Goal: Manage account settings

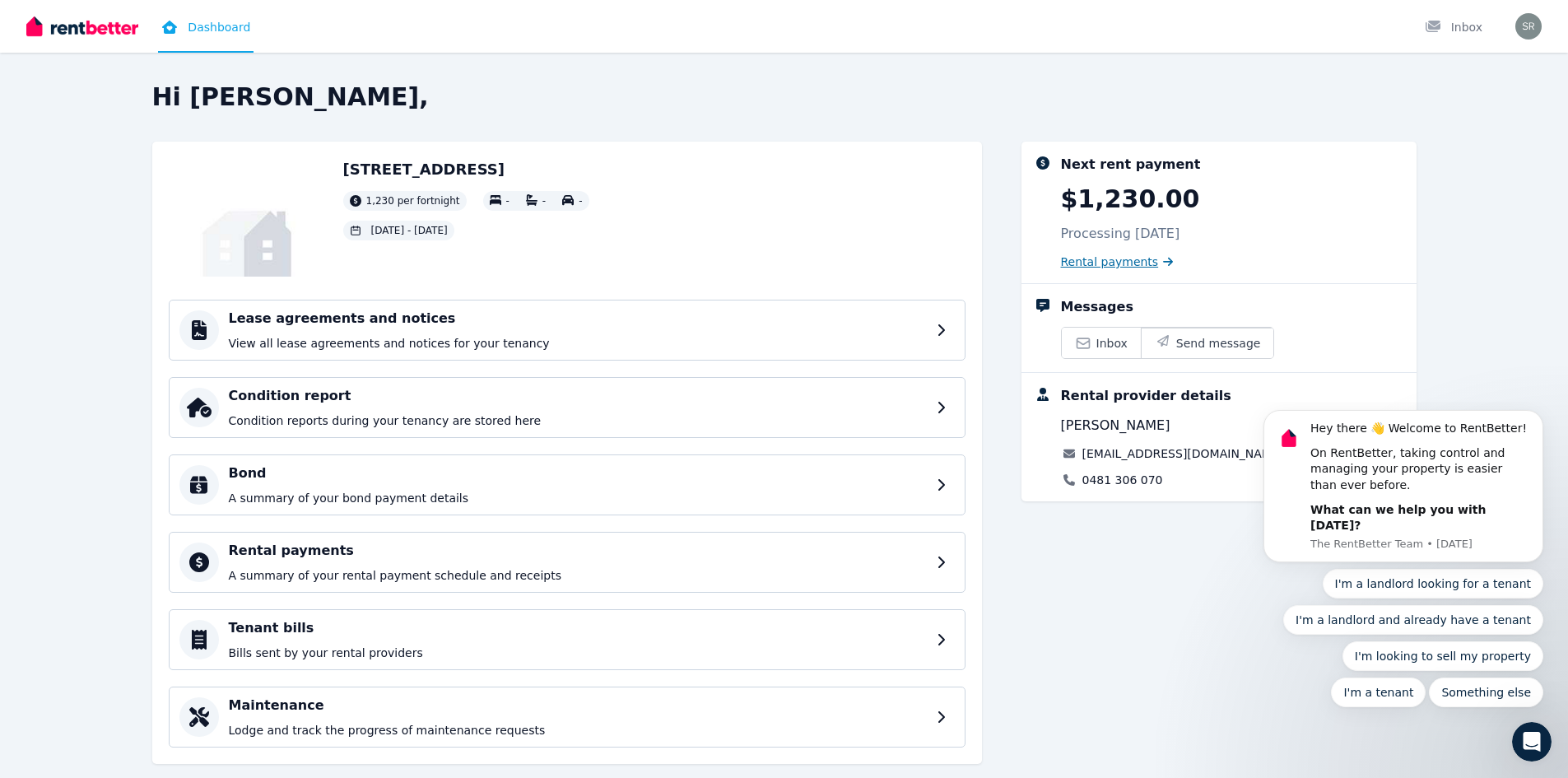
click at [1093, 268] on span "Rental payments" at bounding box center [1110, 261] width 98 height 16
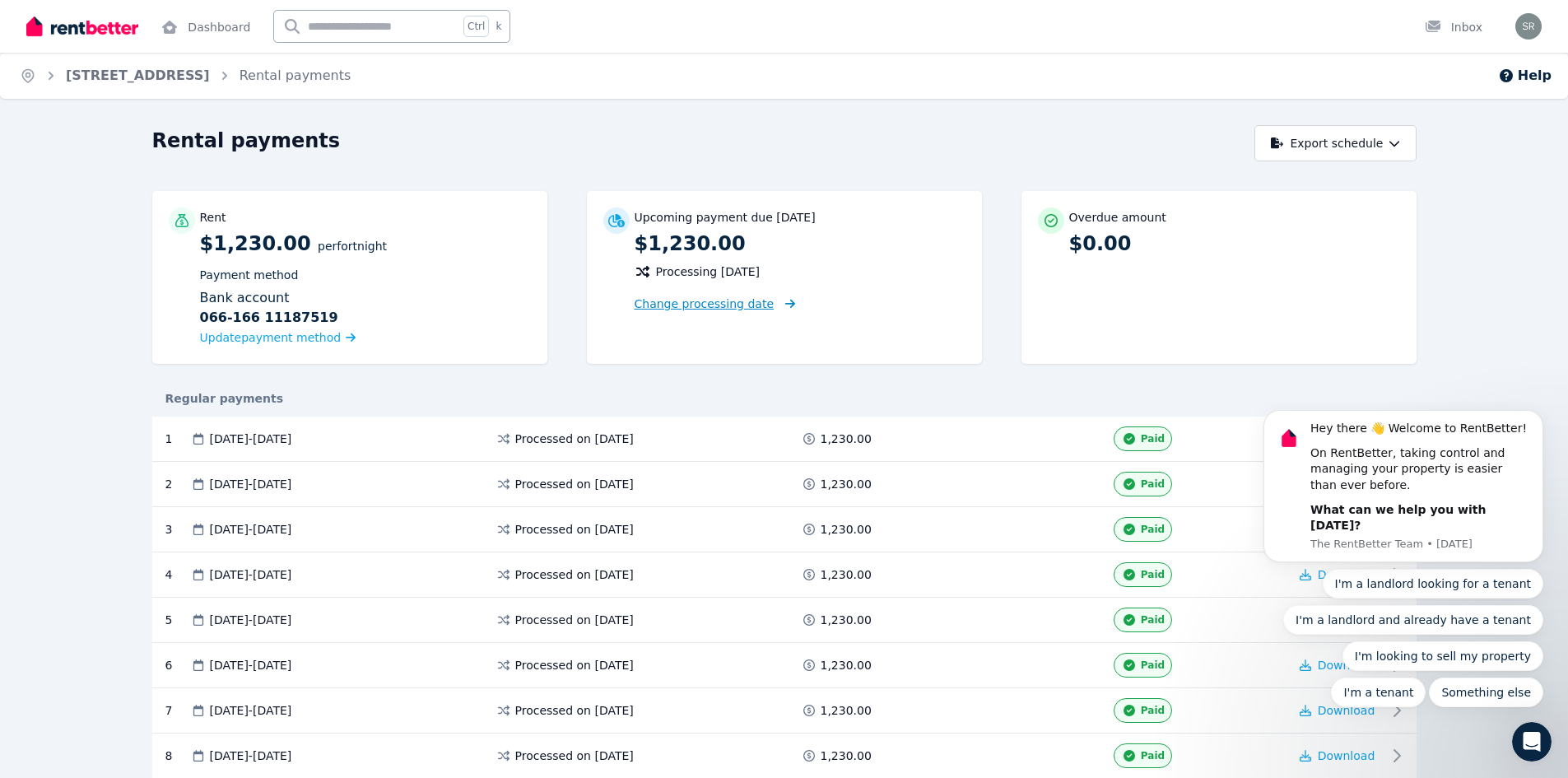
click at [702, 308] on span "Change processing date" at bounding box center [704, 303] width 140 height 16
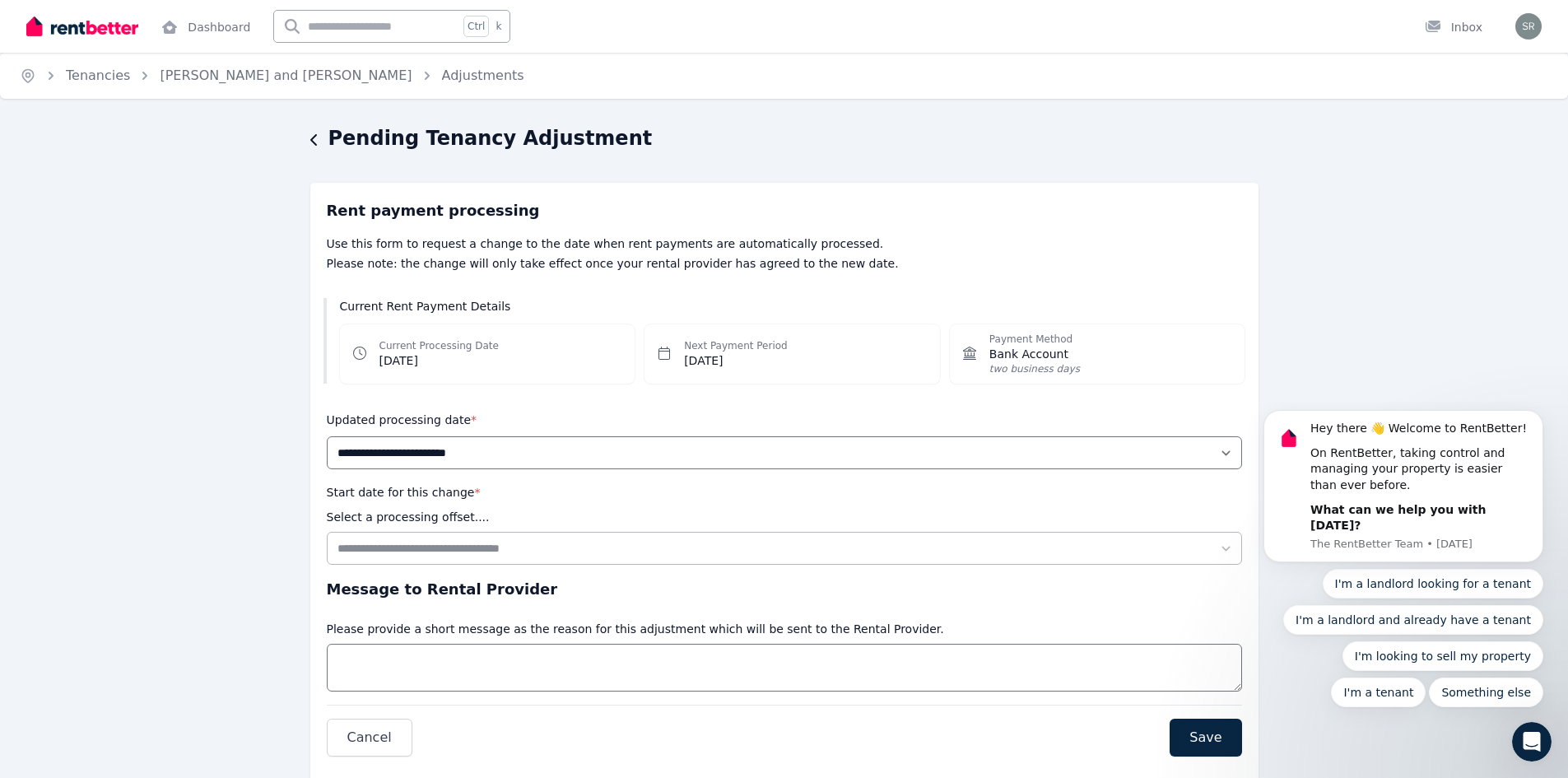
scroll to position [60, 0]
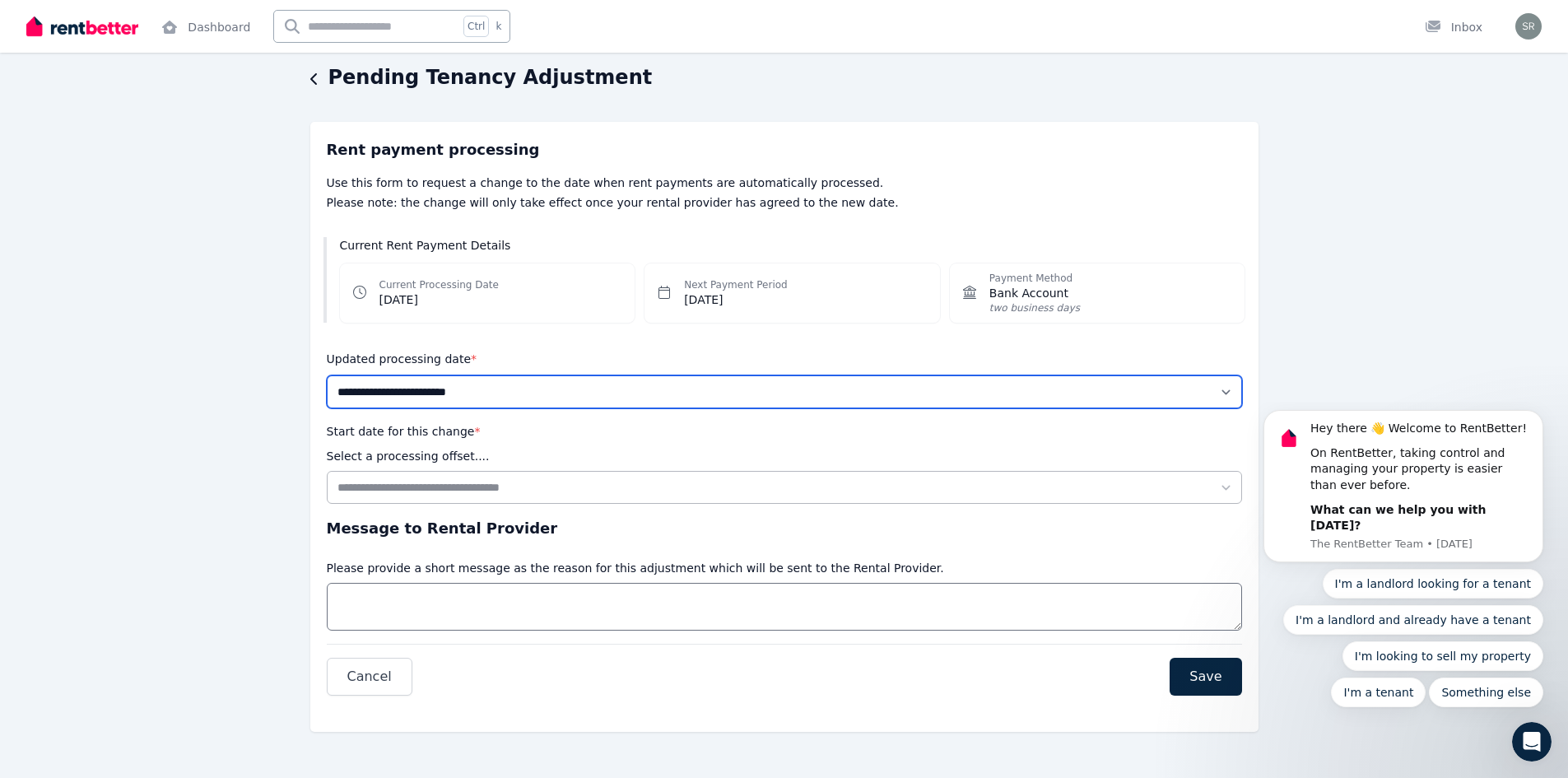
click at [1225, 385] on select "**********" at bounding box center [785, 391] width 915 height 33
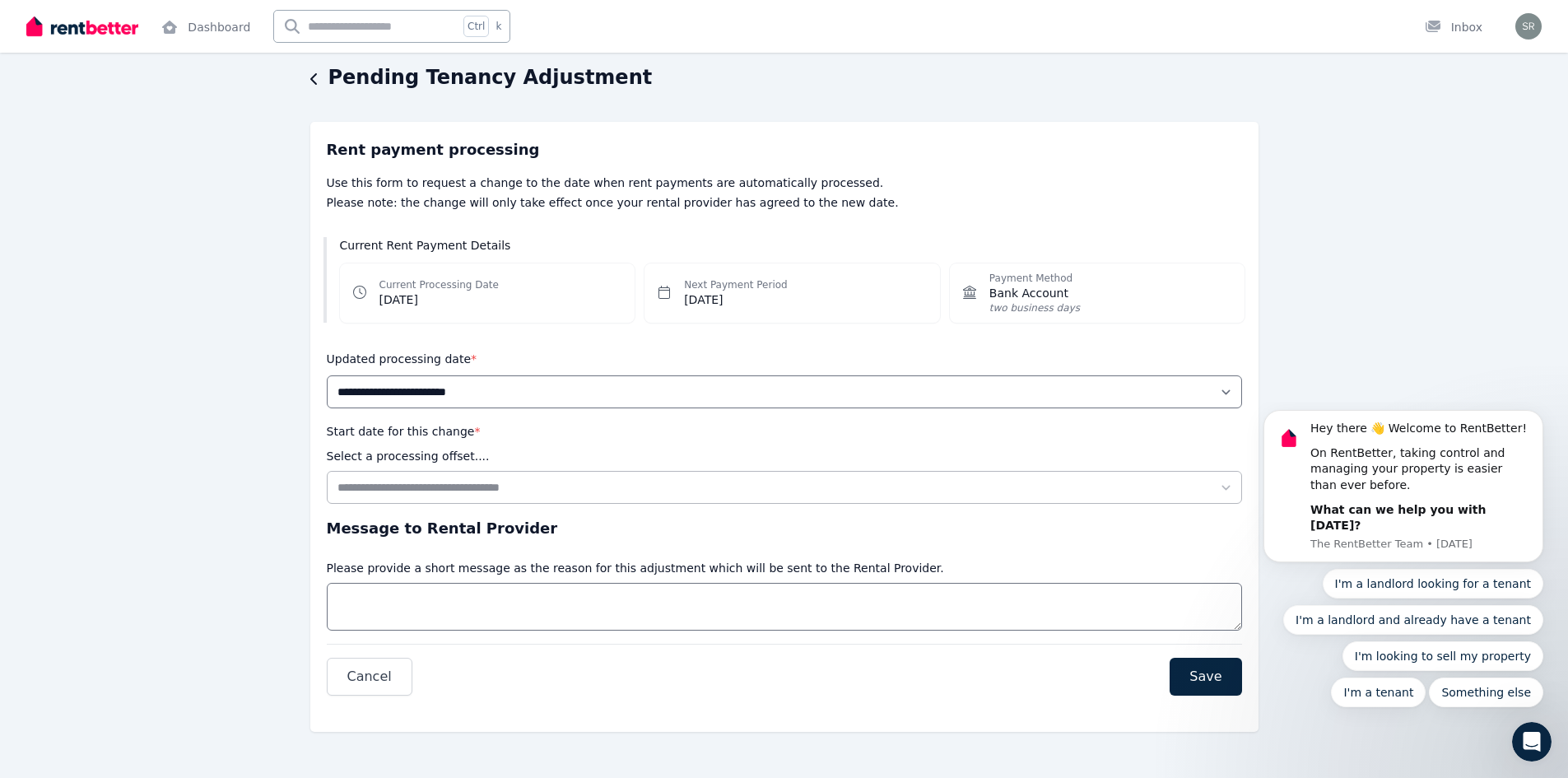
click at [1396, 259] on div "**********" at bounding box center [784, 421] width 1568 height 714
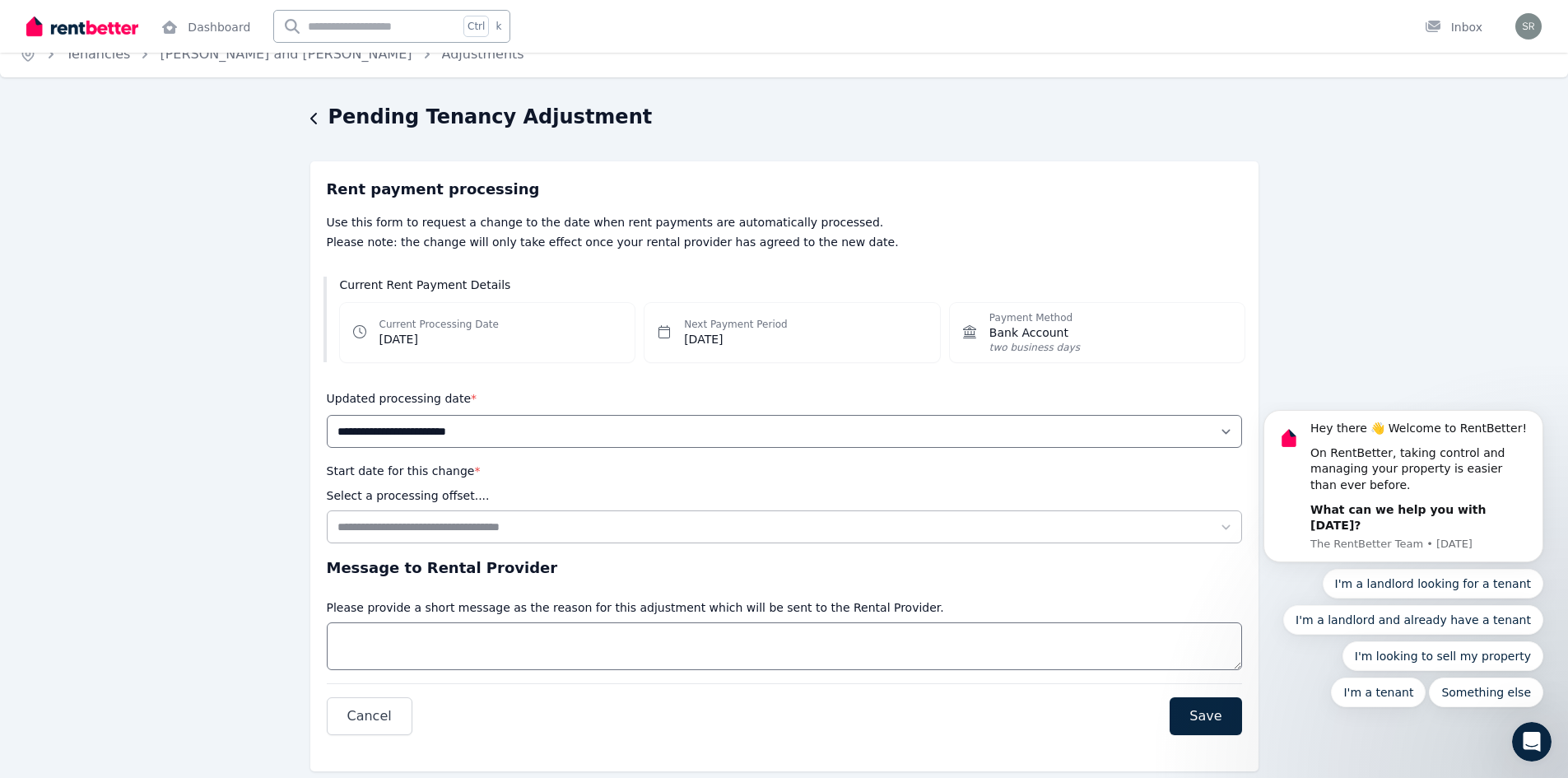
scroll to position [0, 0]
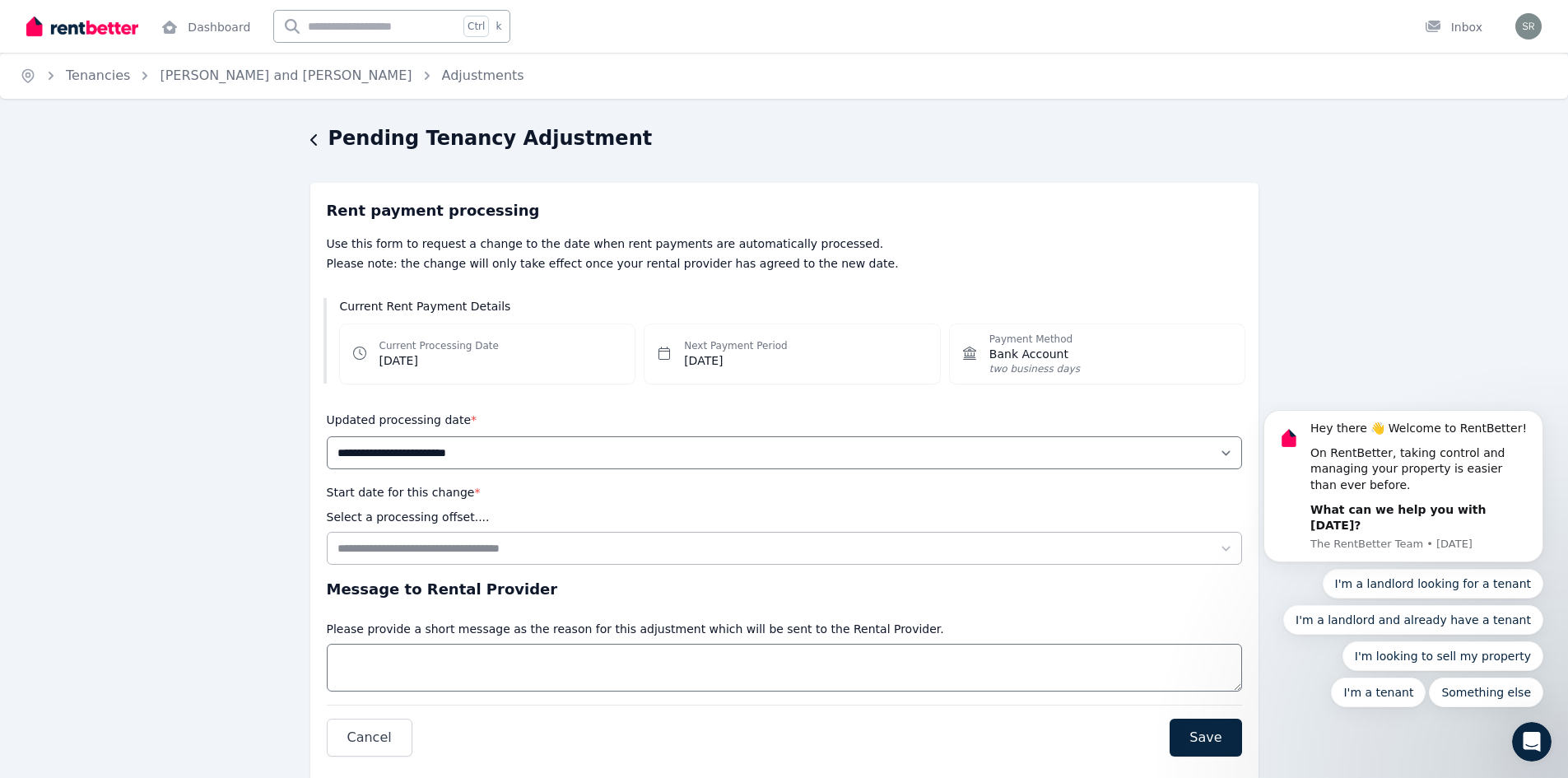
click at [344, 144] on h1 "Pending Tenancy Adjustment" at bounding box center [490, 137] width 324 height 26
click at [312, 144] on icon "button" at bounding box center [314, 140] width 9 height 13
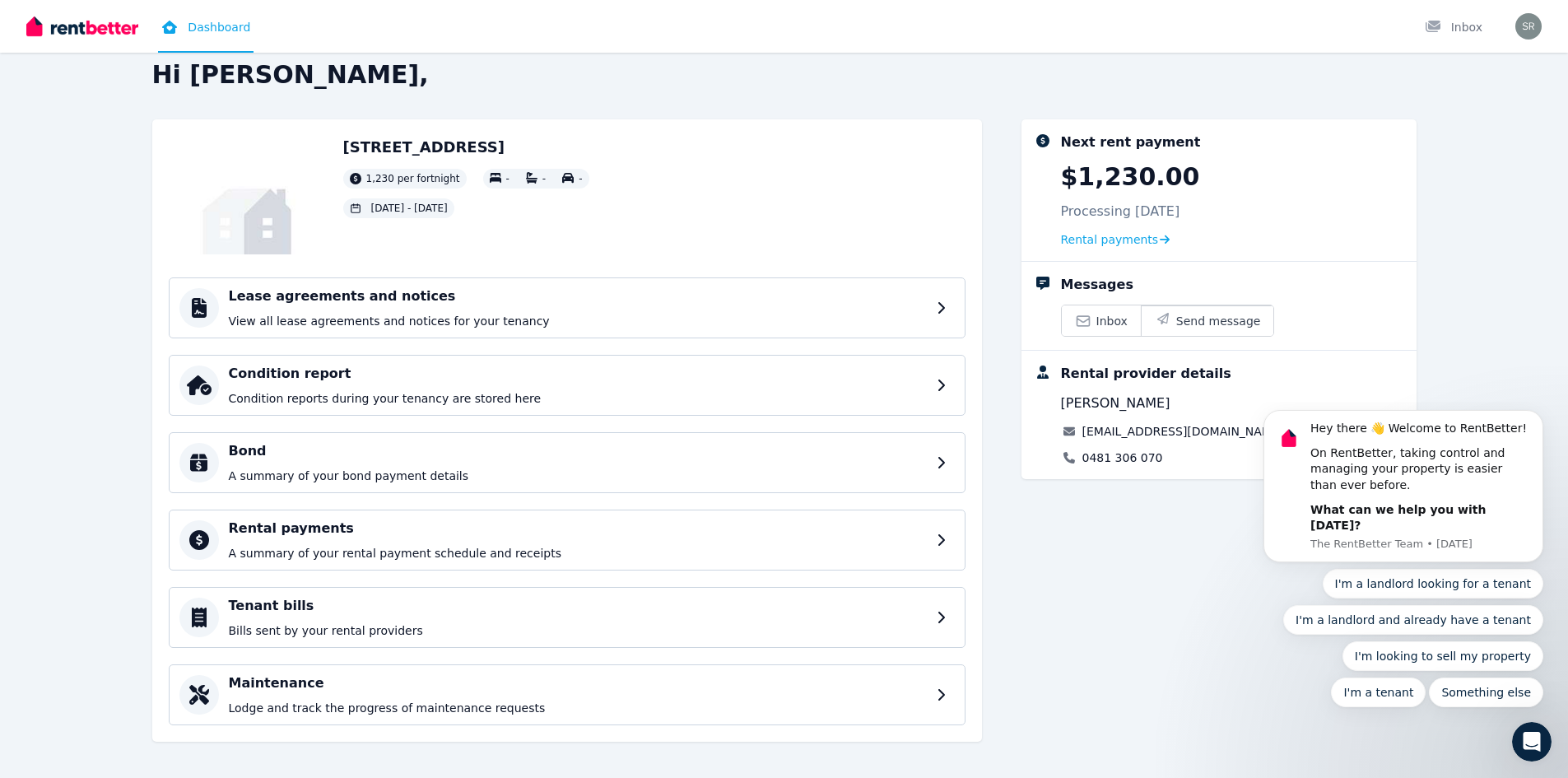
scroll to position [32, 0]
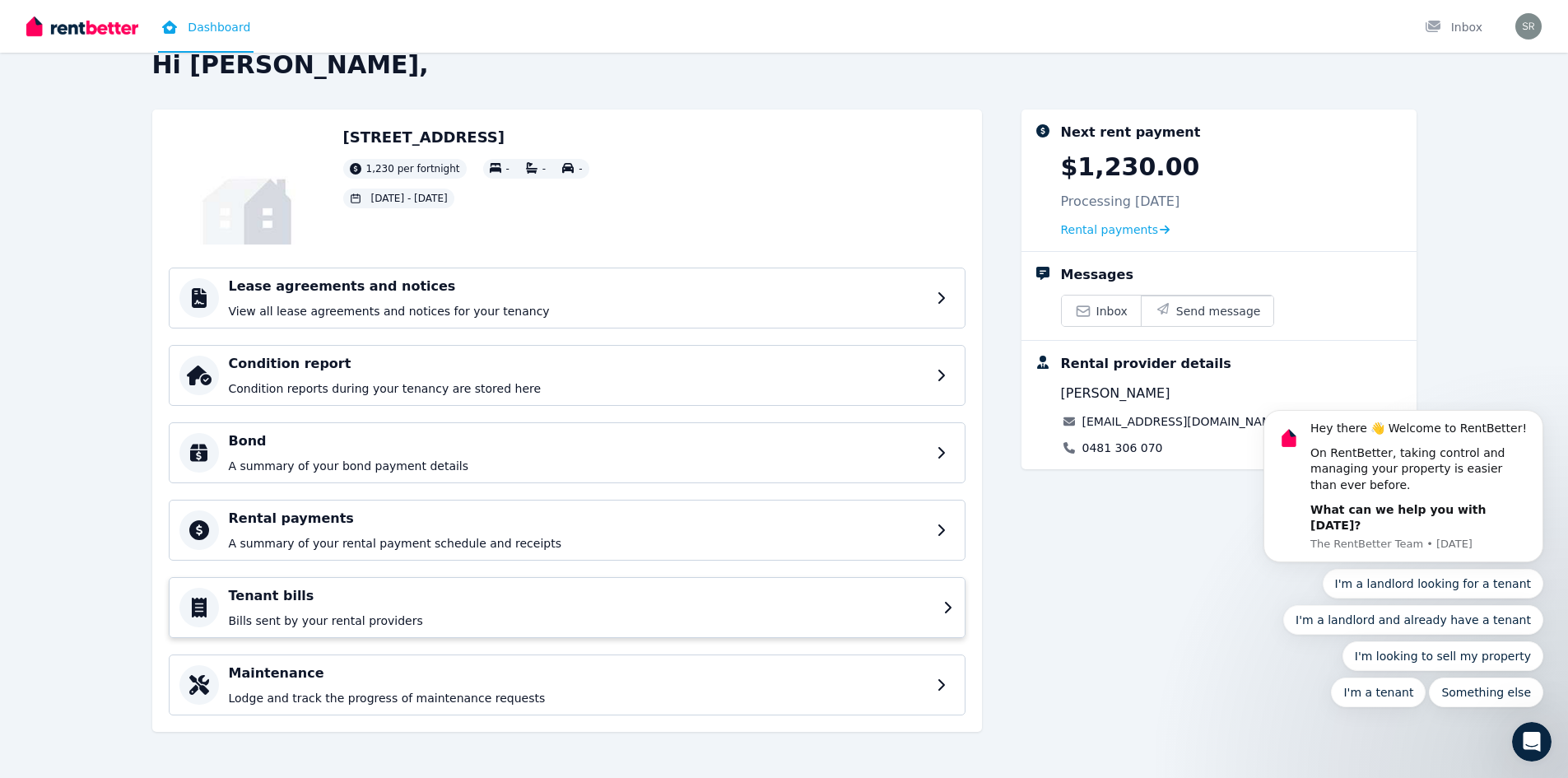
click at [536, 594] on h4 "Tenant bills" at bounding box center [581, 596] width 704 height 20
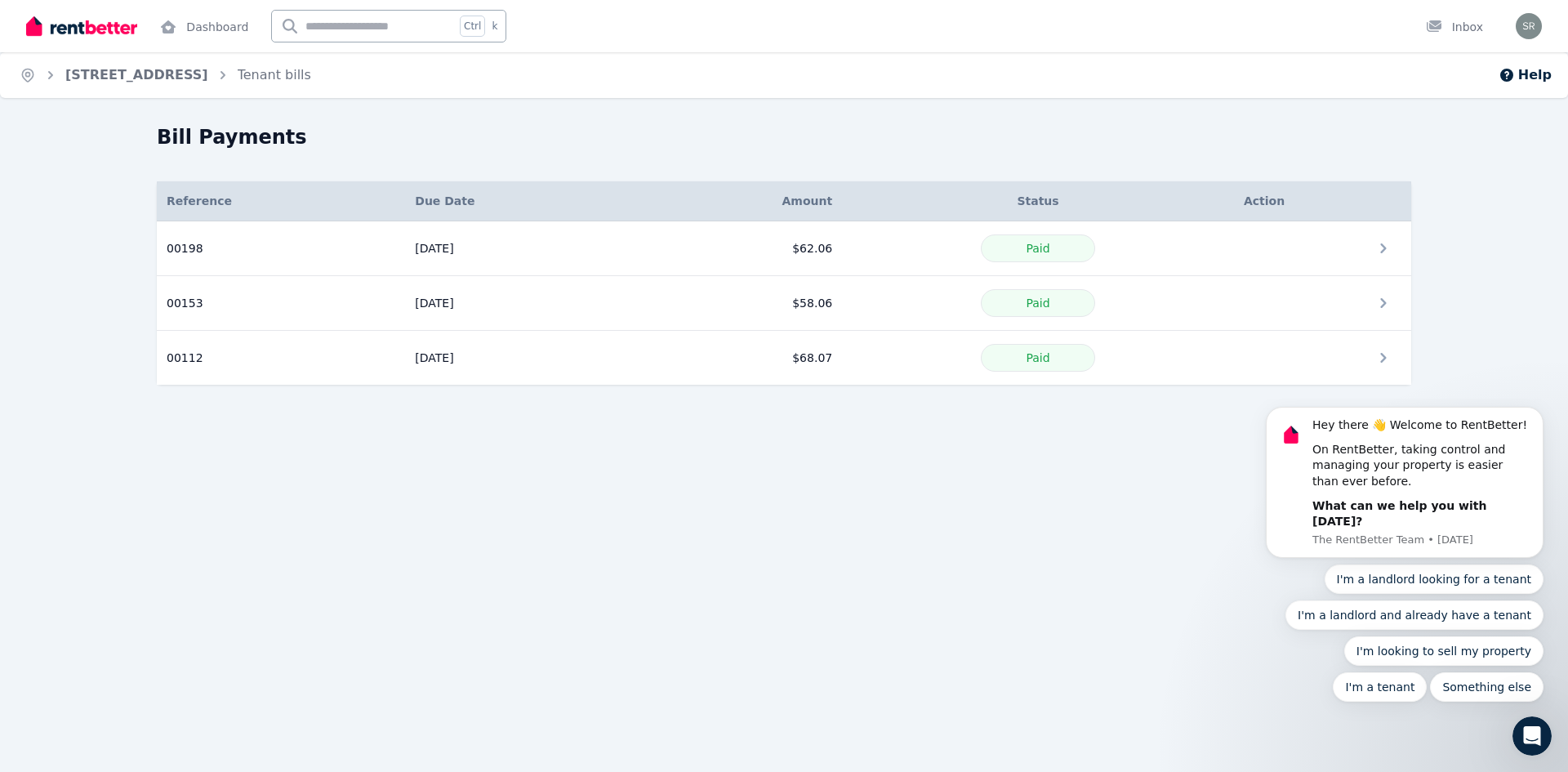
click at [1543, 23] on div "Open main menu Dashboard Ctrl k Inbox Open user menu" at bounding box center [784, 26] width 1568 height 52
click at [1533, 26] on img "button" at bounding box center [1528, 26] width 26 height 26
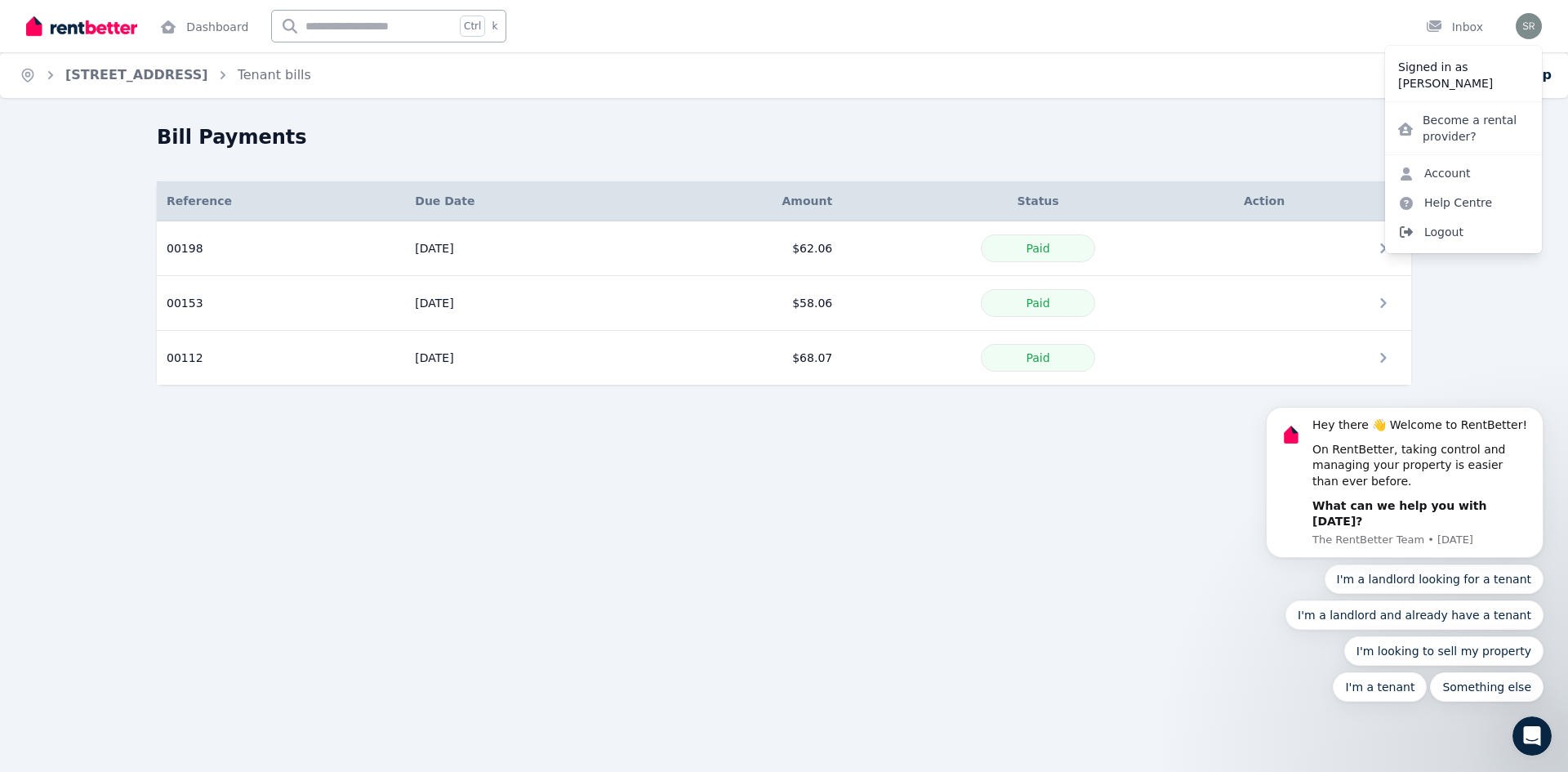
click at [1445, 232] on span "Logout" at bounding box center [1463, 231] width 157 height 30
